Goal: Find specific page/section: Find specific page/section

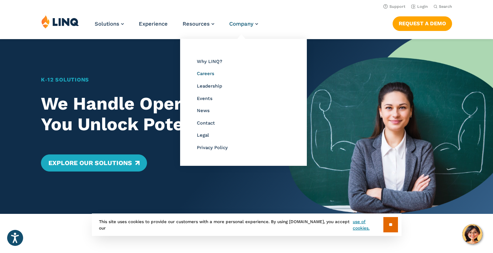
click at [210, 72] on span "Careers" at bounding box center [205, 73] width 17 height 5
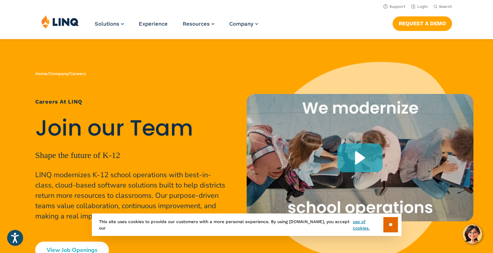
scroll to position [115, 0]
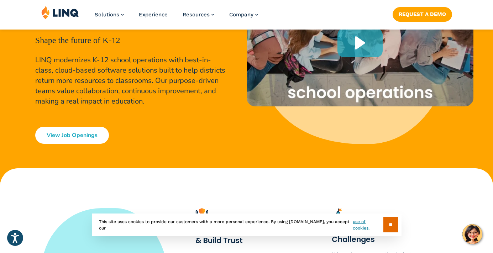
click at [78, 131] on link "View Job Openings" at bounding box center [72, 135] width 74 height 17
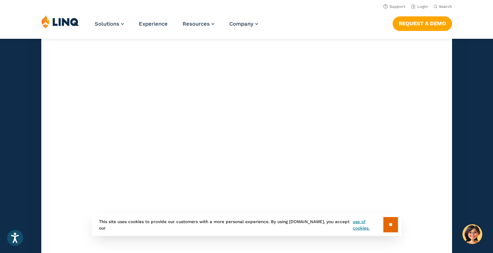
scroll to position [2080, 0]
